Goal: Task Accomplishment & Management: Use online tool/utility

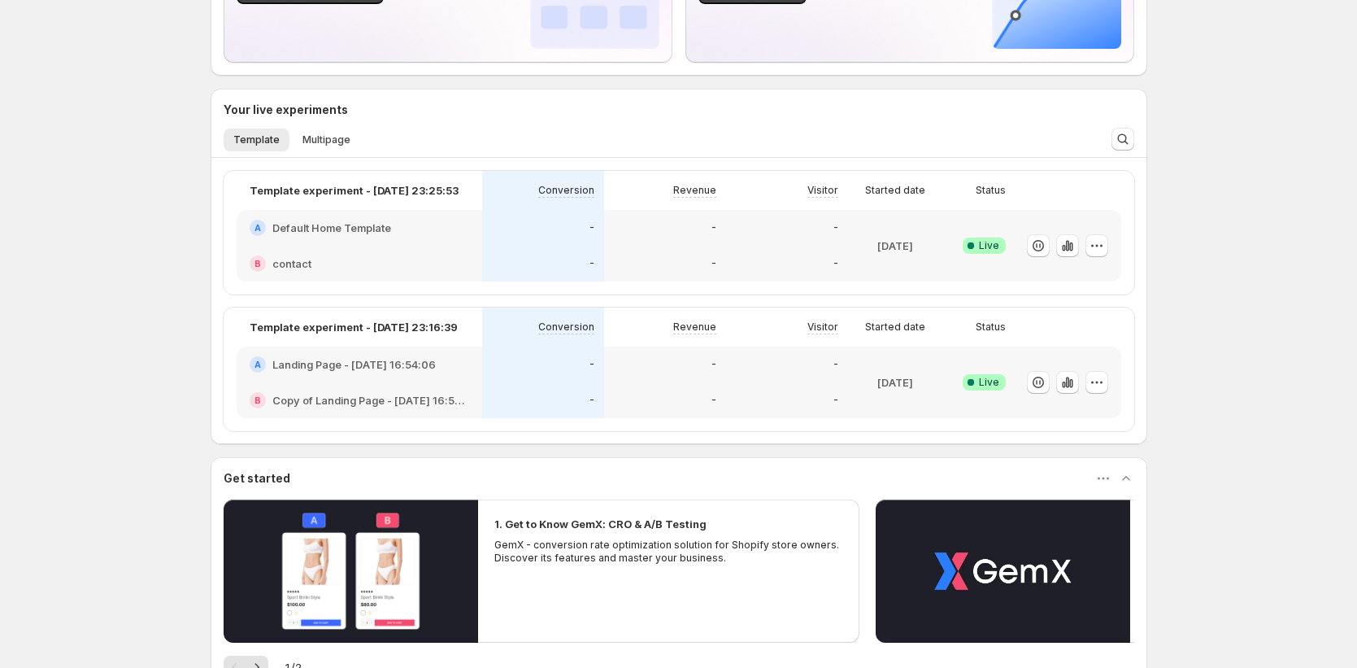
scroll to position [211, 0]
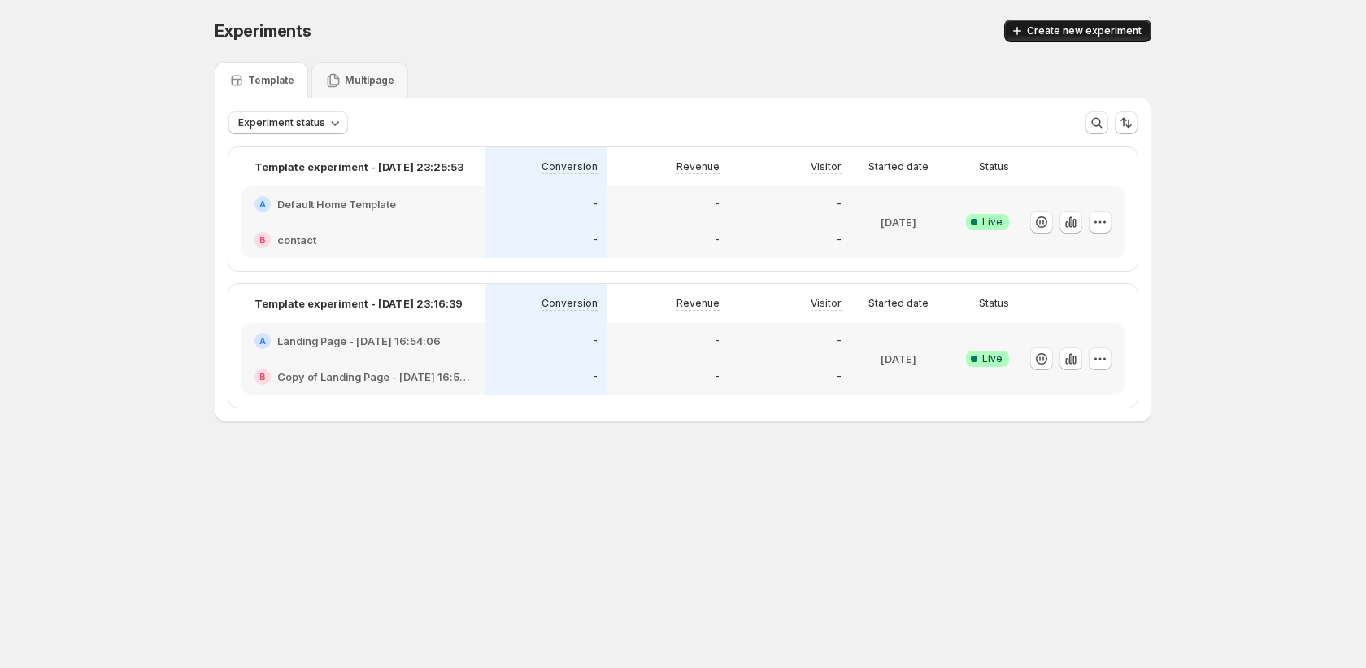
click at [1080, 38] on button "Create new experiment" at bounding box center [1077, 31] width 147 height 23
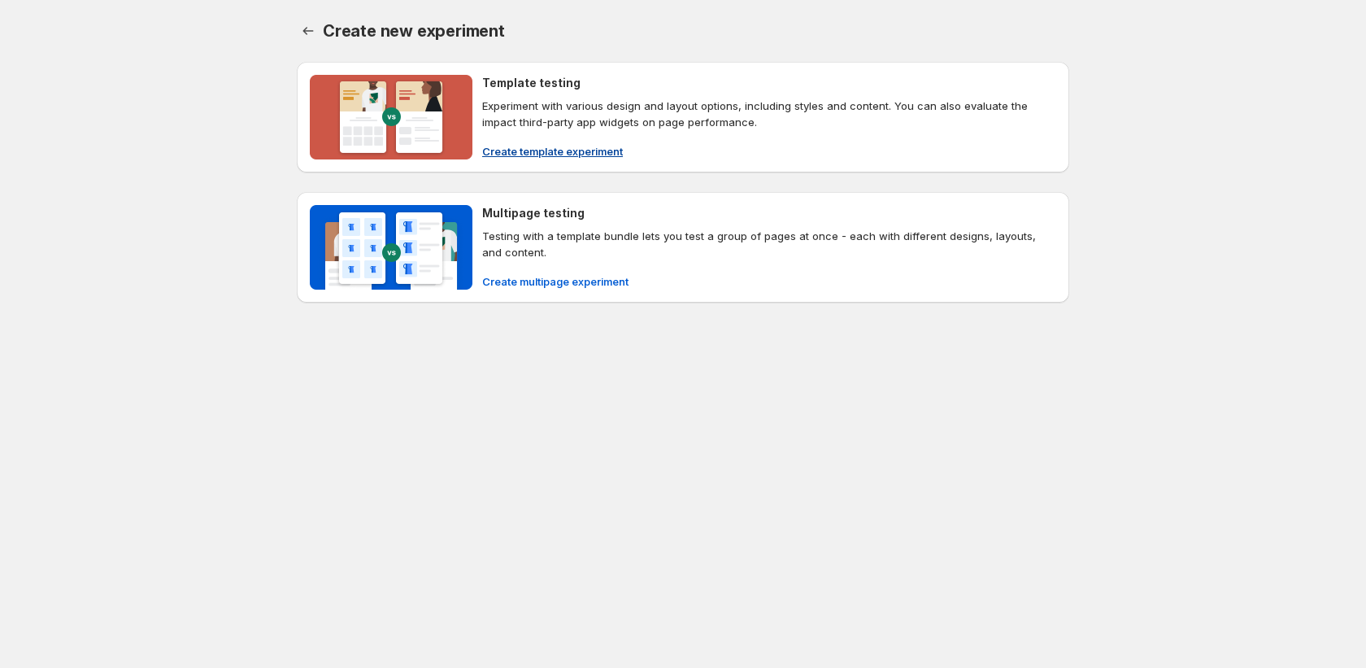
click at [603, 151] on span "Create template experiment" at bounding box center [552, 151] width 141 height 16
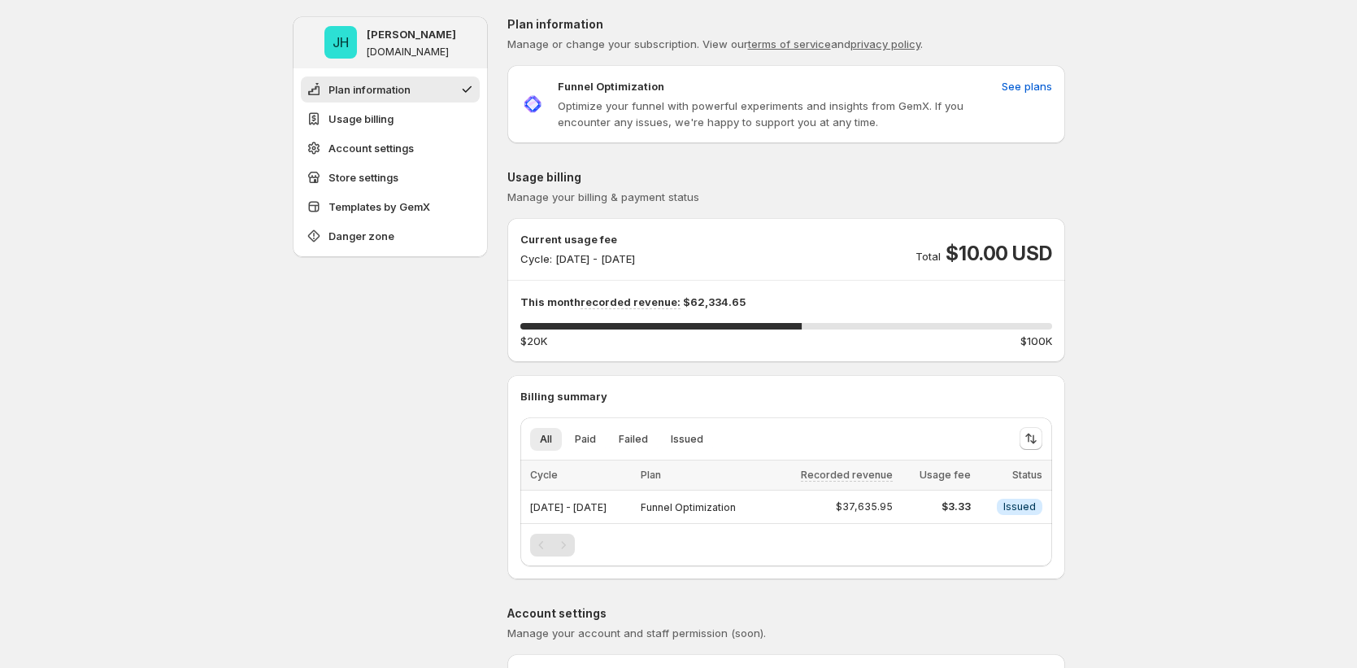
drag, startPoint x: 552, startPoint y: 255, endPoint x: 621, endPoint y: 258, distance: 69.2
click at [635, 261] on p "Cycle: [DATE] - [DATE]" at bounding box center [577, 258] width 115 height 16
click at [626, 259] on p "Cycle: [DATE] - [DATE]" at bounding box center [577, 258] width 115 height 16
drag, startPoint x: 626, startPoint y: 259, endPoint x: 559, endPoint y: 260, distance: 67.5
click at [559, 260] on p "Cycle: [DATE] - [DATE]" at bounding box center [577, 258] width 115 height 16
